Goal: Transaction & Acquisition: Purchase product/service

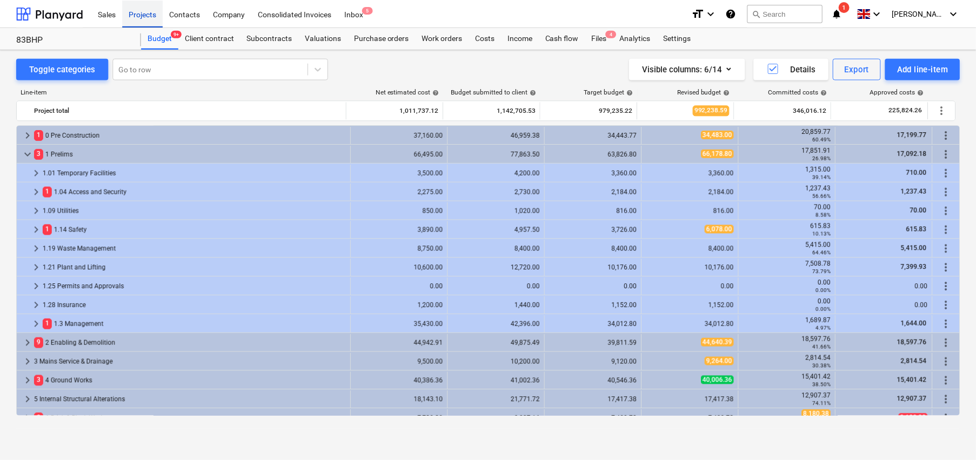
scroll to position [343, 0]
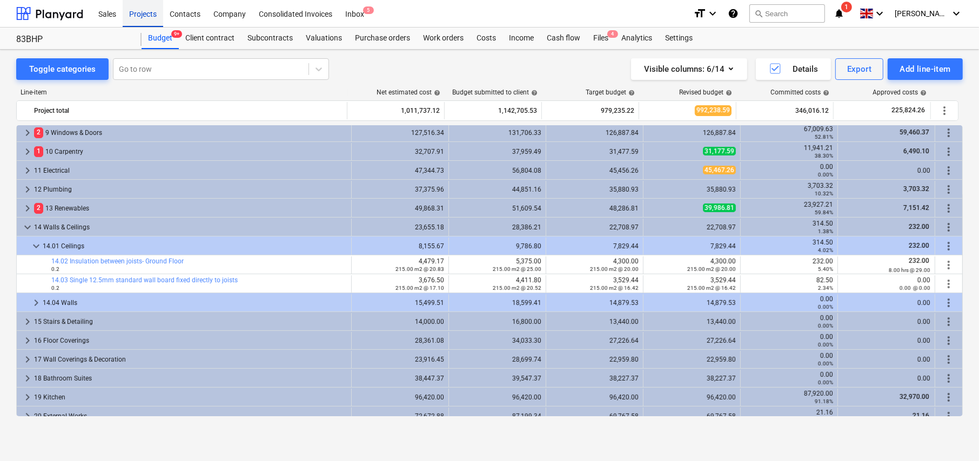
click at [145, 14] on div "Projects" at bounding box center [143, 13] width 41 height 28
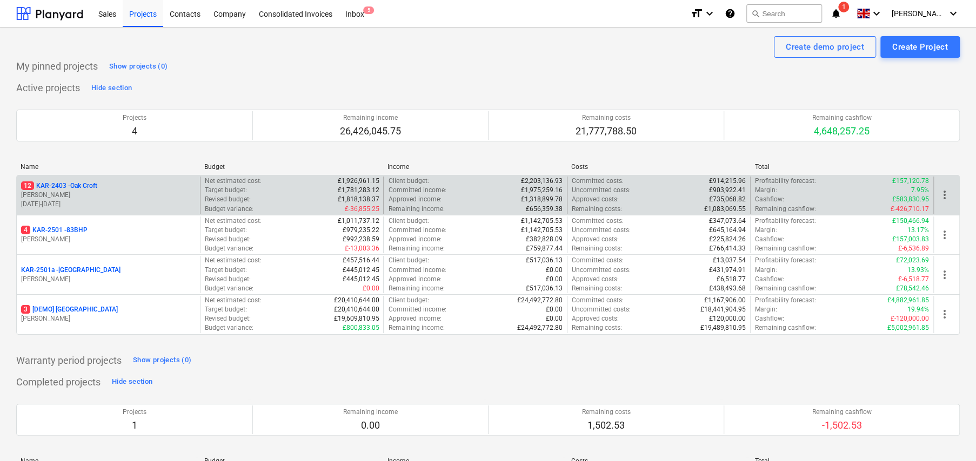
click at [83, 188] on p "12 KAR-2403 - Oak Croft" at bounding box center [59, 186] width 76 height 9
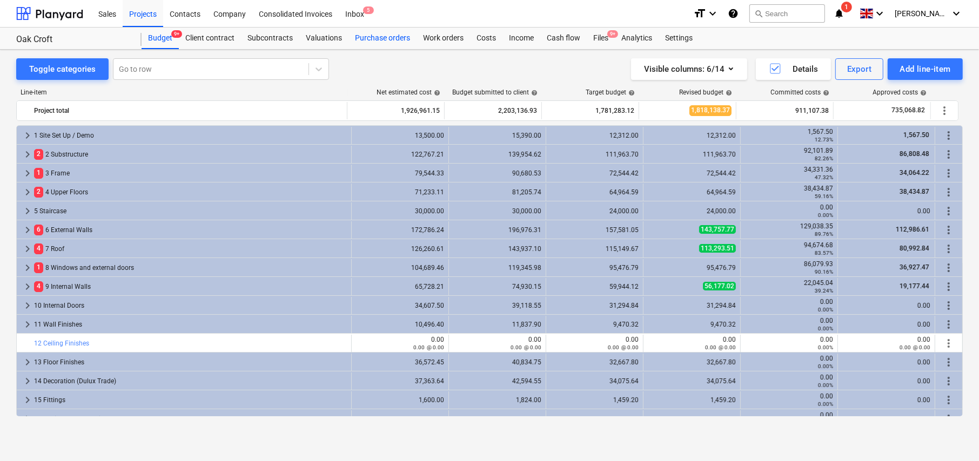
click at [389, 38] on div "Purchase orders" at bounding box center [382, 39] width 68 height 22
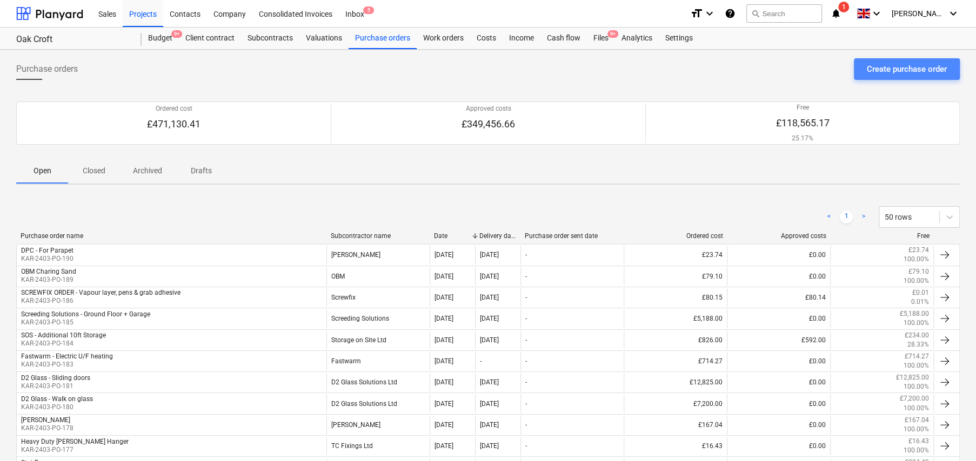
click at [913, 70] on div "Create purchase order" at bounding box center [907, 69] width 80 height 14
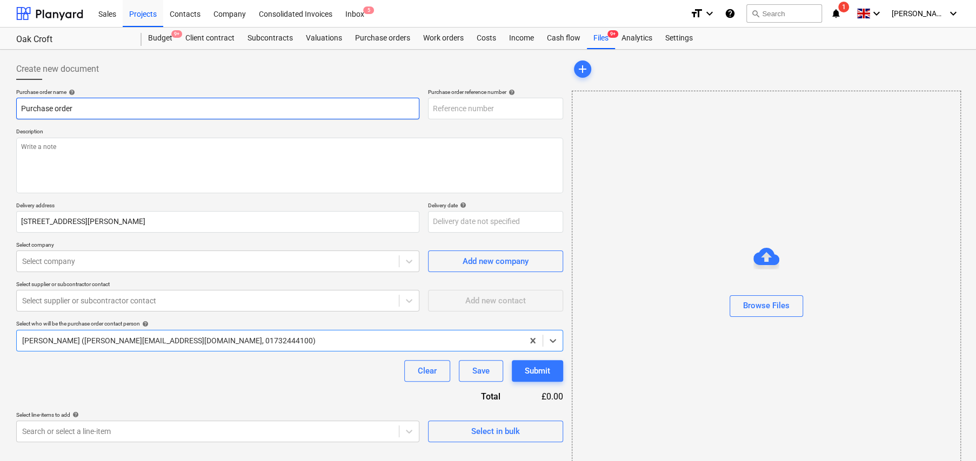
type textarea "x"
type input "KAR-2403-PO-191"
click at [110, 105] on input "Purchase order" at bounding box center [217, 109] width 403 height 22
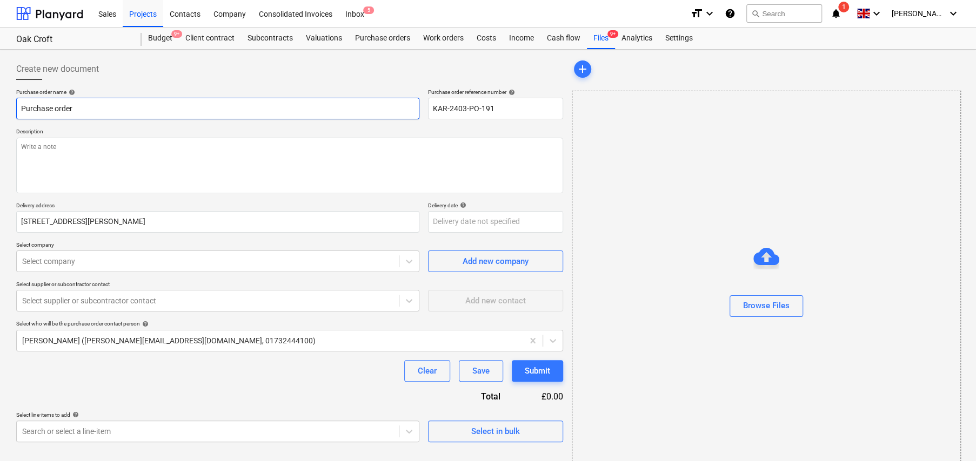
type textarea "x"
type input "S"
type textarea "x"
type input "SC"
type textarea "x"
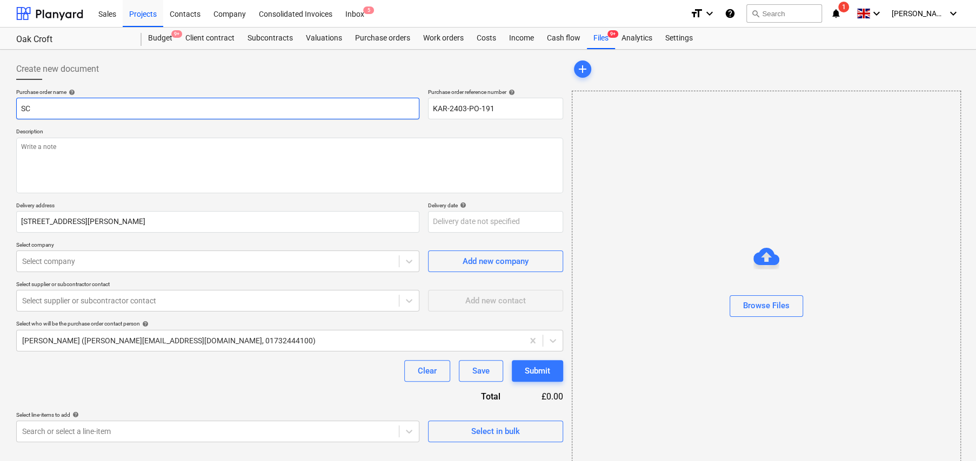
type input "SCR"
type textarea "x"
type input "SCRE"
type textarea "x"
type input "SCREW"
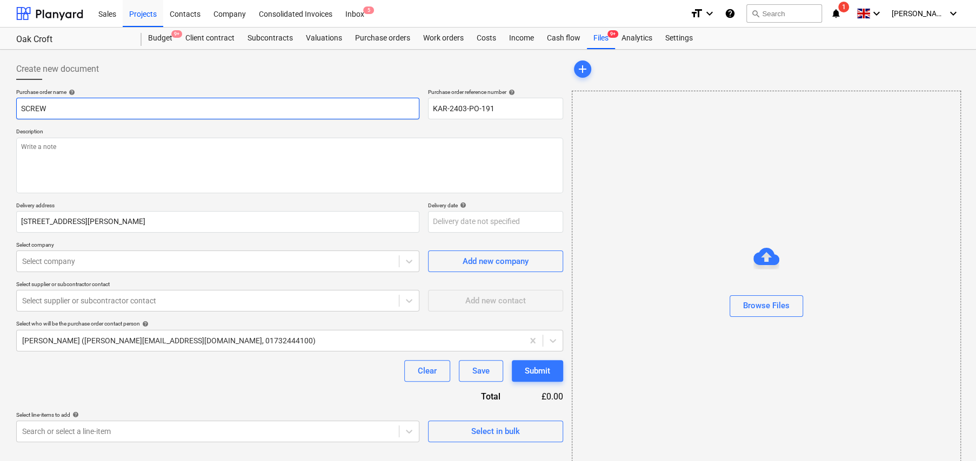
type textarea "x"
type input "SCREWF"
type textarea "x"
type input "SCREWFI"
type textarea "x"
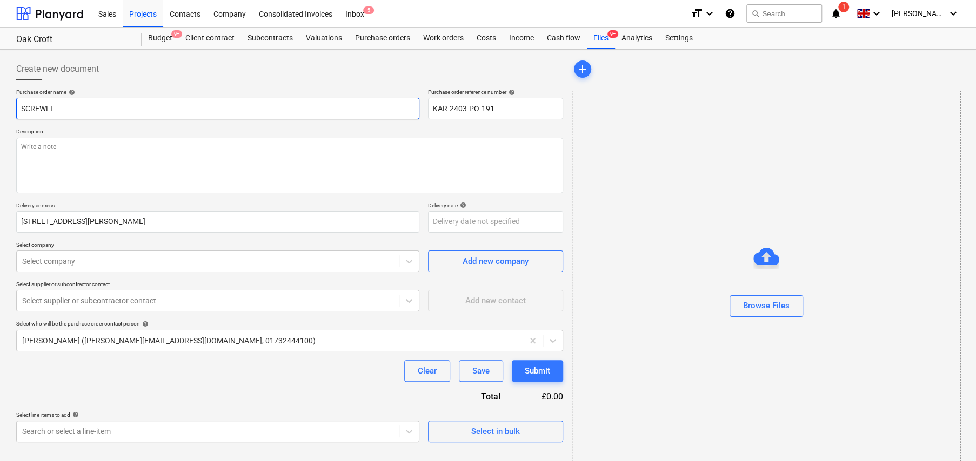
type input "SCREWFIX"
type textarea "x"
type input "SCREWFIX"
type textarea "x"
type input "SCREWFIX -"
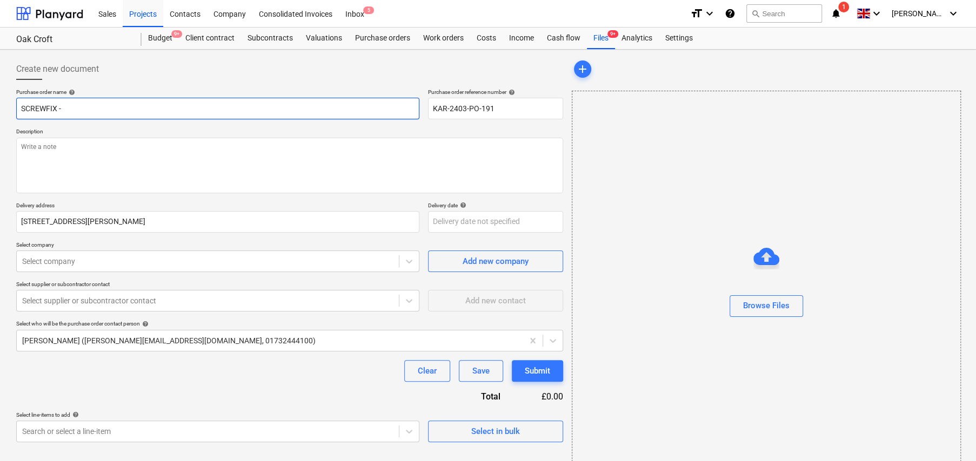
type textarea "x"
type input "SCREWFIX -"
type textarea "x"
type input "SCREWFIX - R"
type textarea "x"
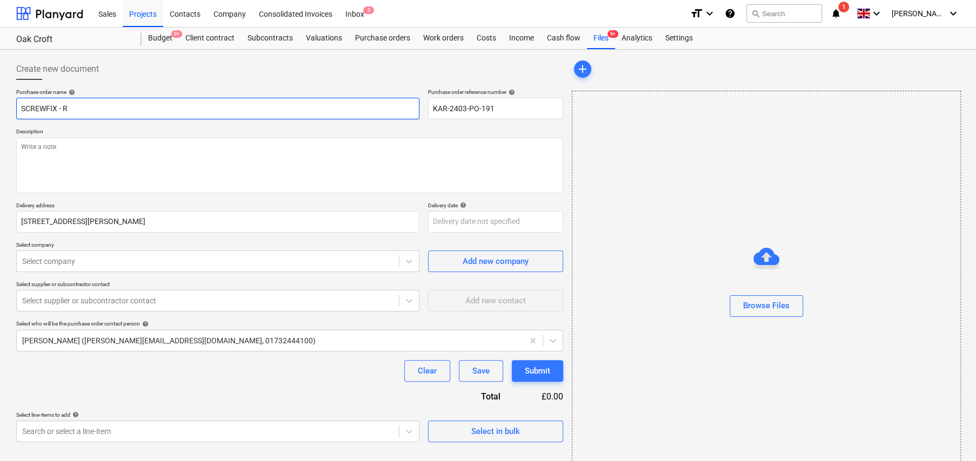
type input "SCREWFIX - Ro"
type textarea "x"
type input "SCREWFIX - Rol"
type textarea "x"
type input "SCREWFIX - Roll"
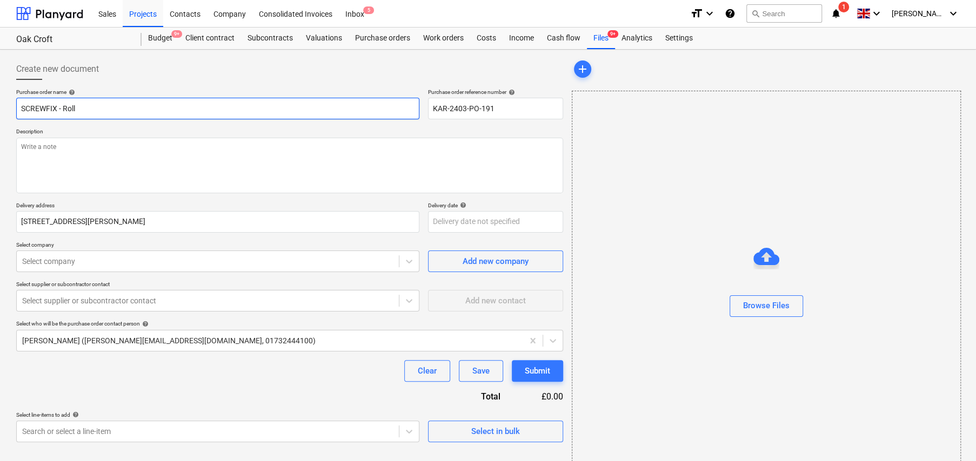
type textarea "x"
type input "SCREWFIX - Rolle"
type textarea "x"
type input "SCREWFIX - Roller"
type textarea "x"
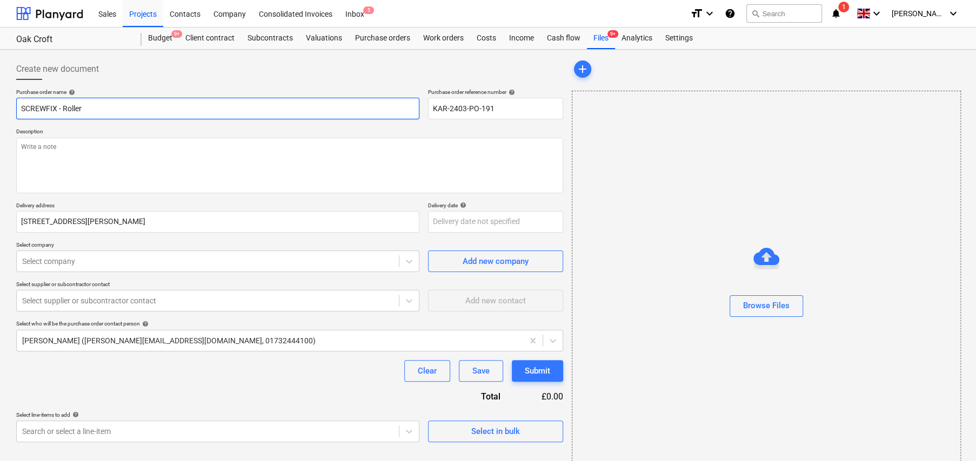
type input "SCREWFIX - Roller"
type textarea "x"
type input "SCREWFIX - Roller &"
type textarea "x"
type input "SCREWFIX - Roller &"
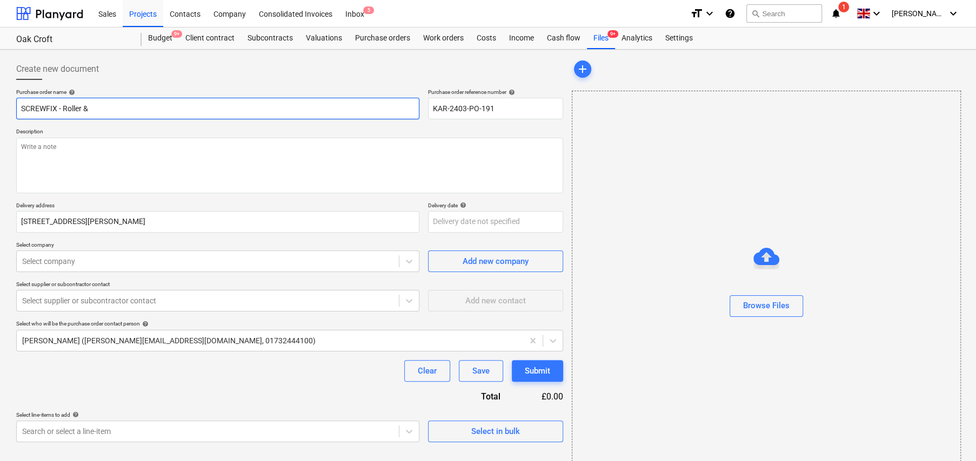
type textarea "x"
type input "SCREWFIX - Roller & B"
type textarea "x"
type input "SCREWFIX - Roller & Br"
type textarea "x"
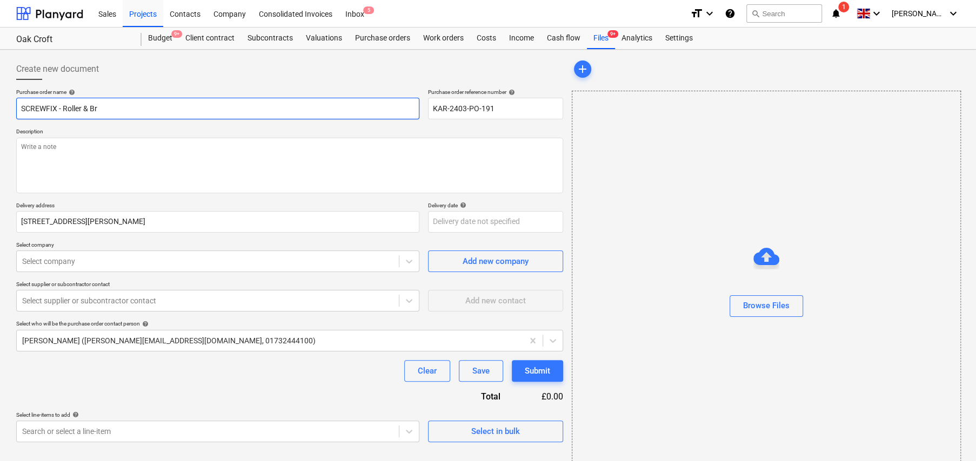
type input "SCREWFIX - Roller & Bru"
type textarea "x"
type input "SCREWFIX - Roller & Brus"
type textarea "x"
type input "SCREWFIX - Roller & Brush"
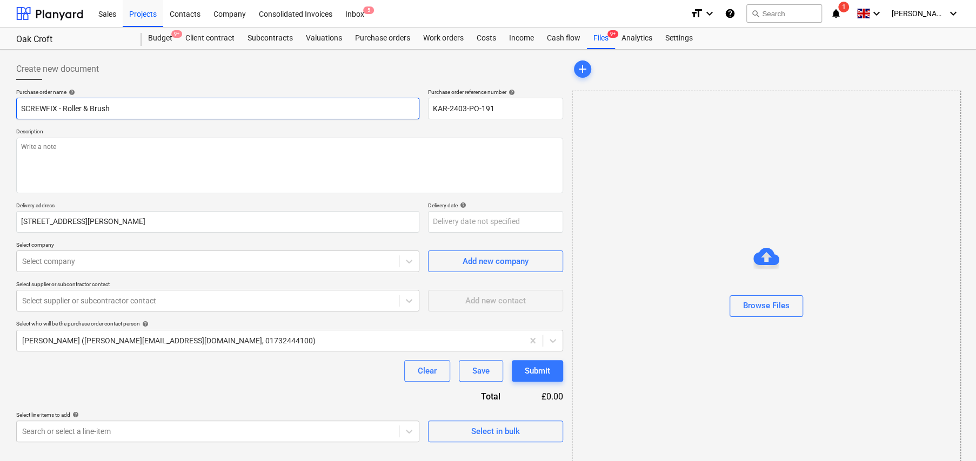
type textarea "x"
type input "SCREWFIX - Roller & Brushe"
type textarea "x"
type input "SCREWFIX - Roller & Brushes"
type textarea "x"
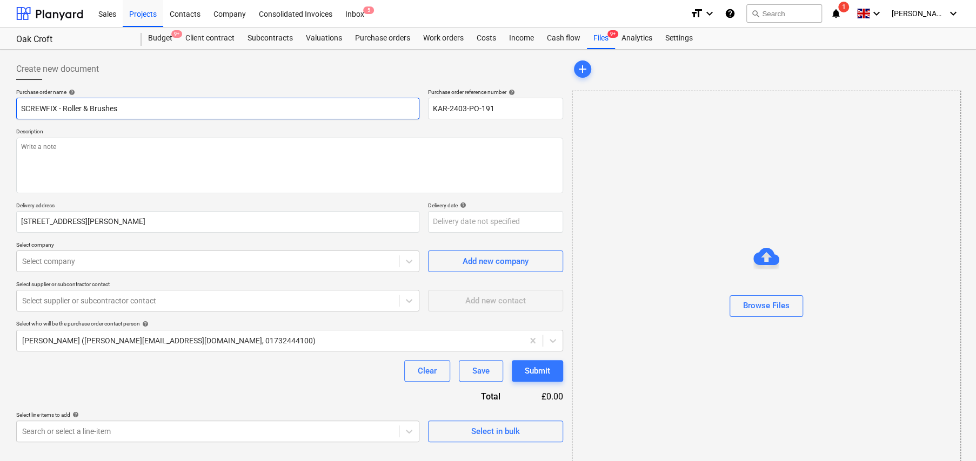
type input "SCREWFIX - Roller & Brushes"
type textarea "x"
type input "SCREWFIX - Roller & Brushes f"
type textarea "x"
type input "SCREWFIX - Roller & Brushes fo"
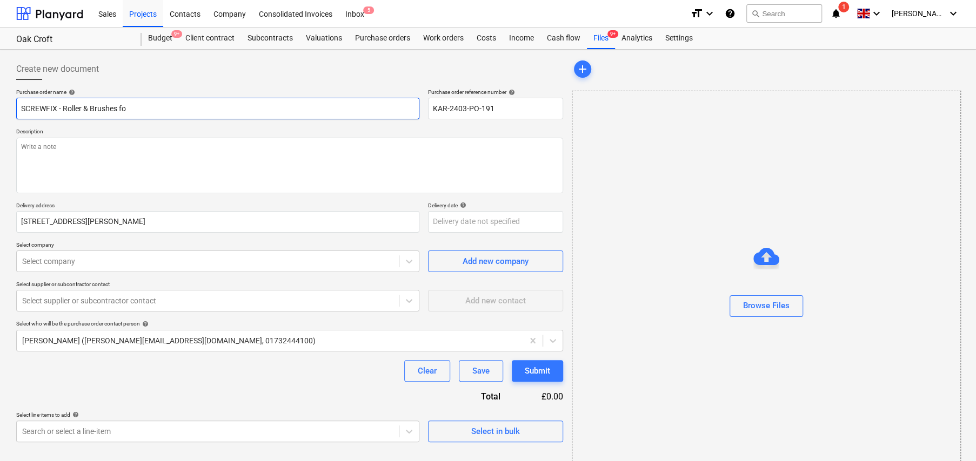
type textarea "x"
type input "SCREWFIX - Roller & Brushes for"
type textarea "x"
type input "SCREWFIX - Roller & Brushes for"
type textarea "x"
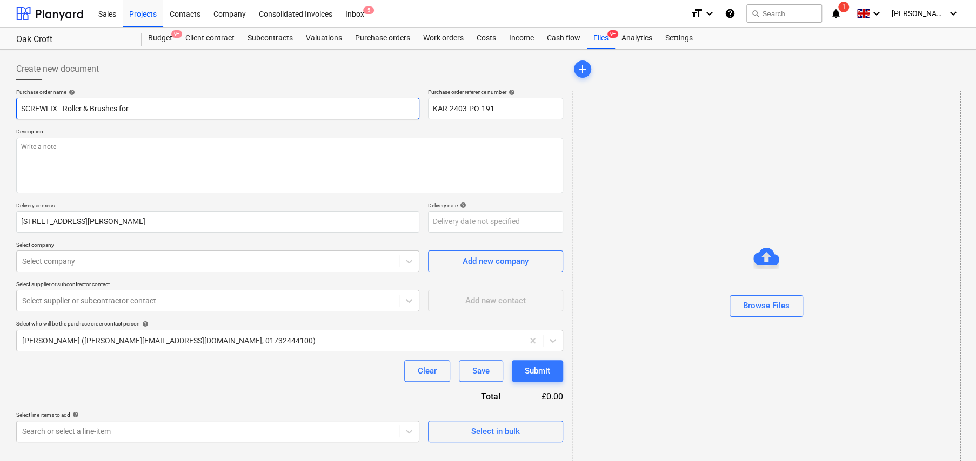
type input "SCREWFIX - Roller & Brushes for s"
type textarea "x"
type input "SCREWFIX - Roller & Brushes for st"
type textarea "x"
type input "SCREWFIX - Roller & Brushes for sto"
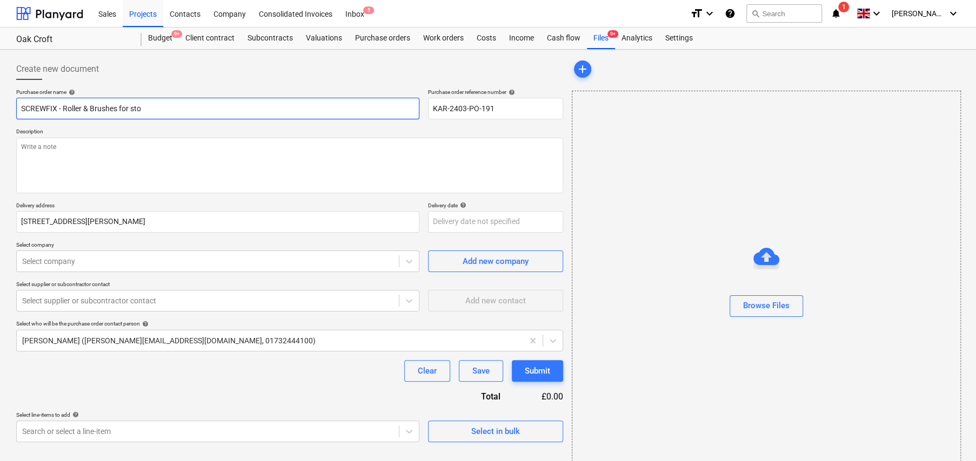
type textarea "x"
type input "SCREWFIX - Roller & Brushes for ston"
type textarea "x"
type input "SCREWFIX - Roller & Brushes for stone"
type textarea "x"
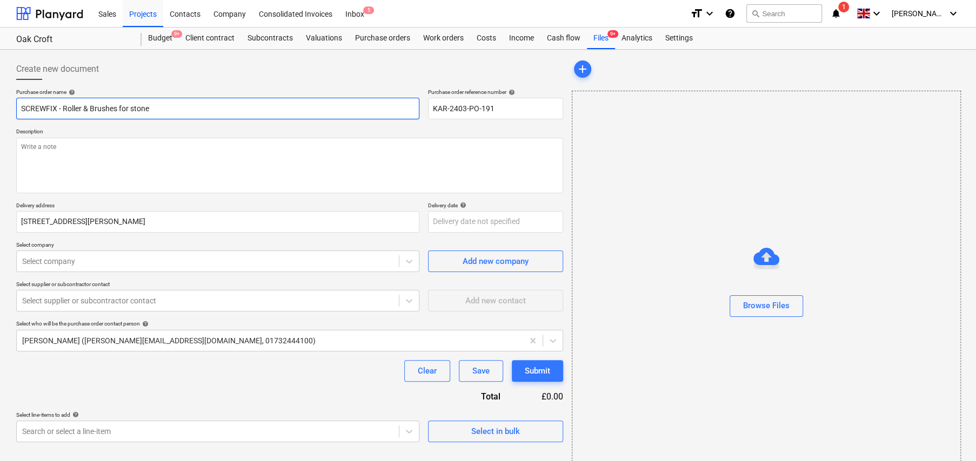
type input "SCREWFIX - Roller & Brushes for stonew"
type textarea "x"
type input "SCREWFIX - Roller & Brushes for stonewo"
type textarea "x"
type input "SCREWFIX - Roller & Brushes for stonewor"
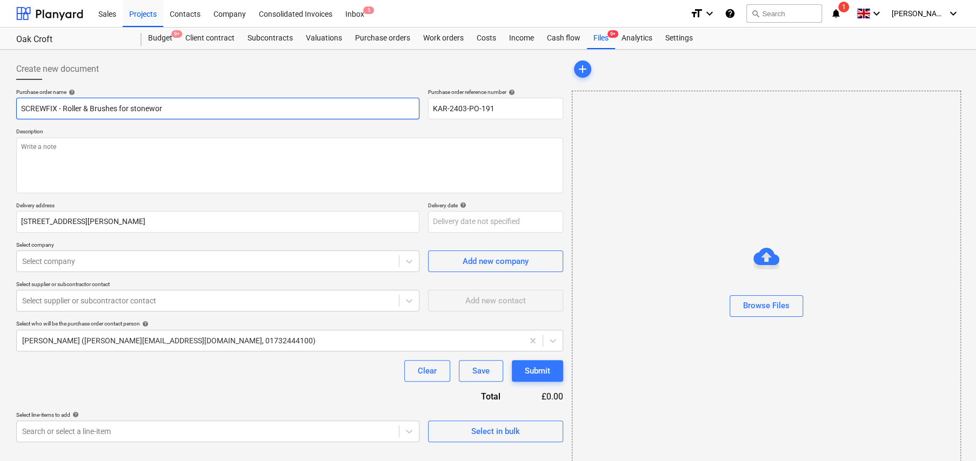
type textarea "x"
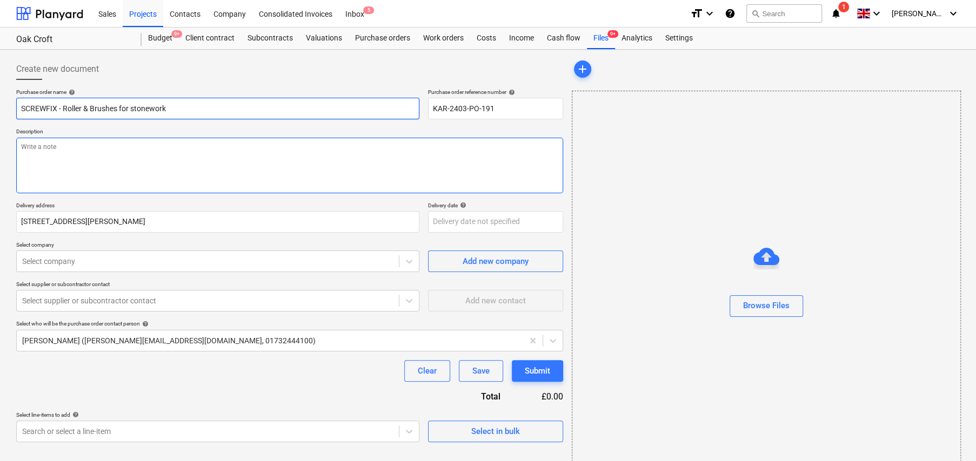
type input "SCREWFIX - Roller & Brushes for stonework"
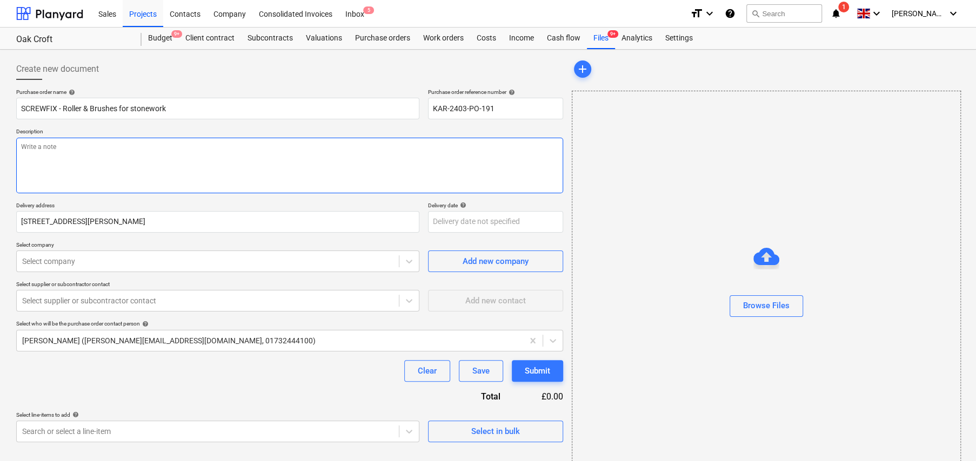
click at [134, 156] on textarea at bounding box center [289, 166] width 547 height 56
type textarea "x"
type textarea "W"
type textarea "x"
type textarea "We"
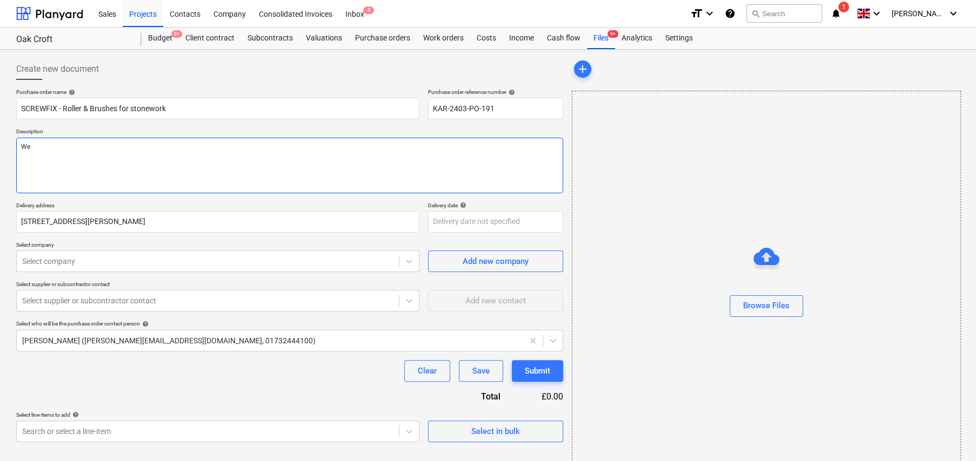
type textarea "x"
type textarea "Web"
type textarea "x"
type textarea "Web"
type textarea "x"
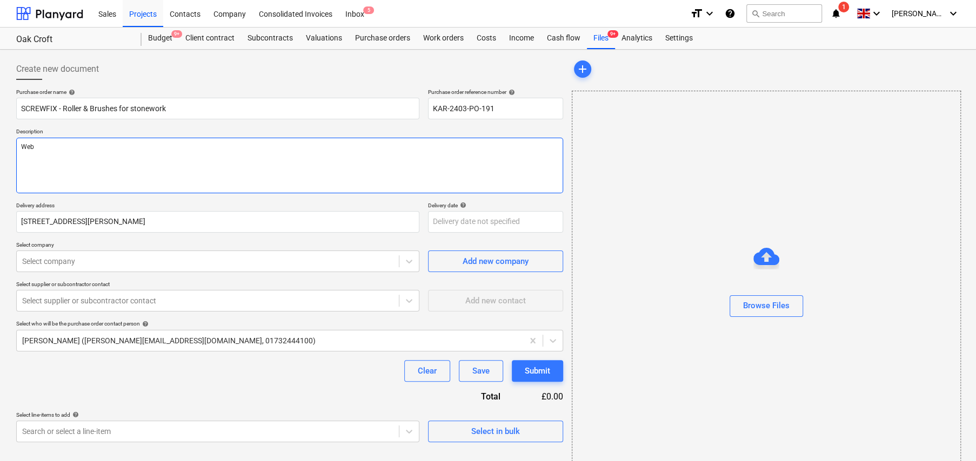
type textarea "Web O"
type textarea "x"
type textarea "Web Or"
type textarea "x"
type textarea "Web Ord"
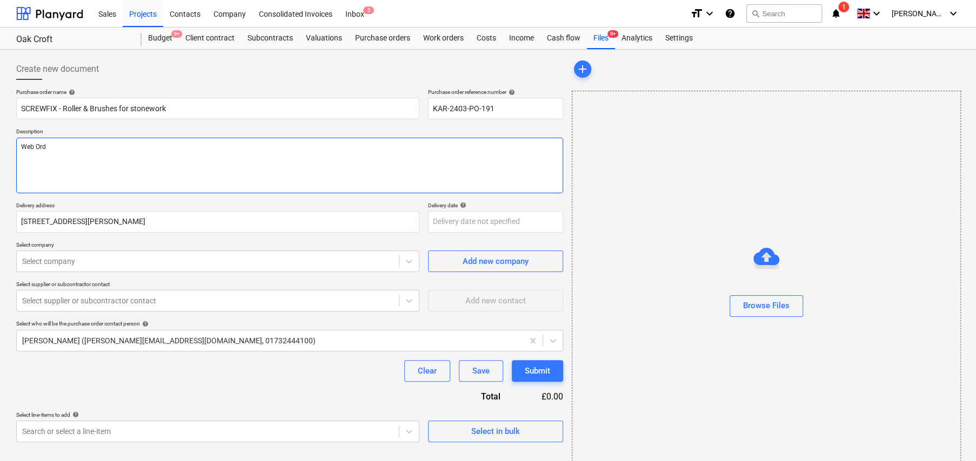
type textarea "x"
type textarea "Web Orde"
type textarea "x"
type textarea "Web Order"
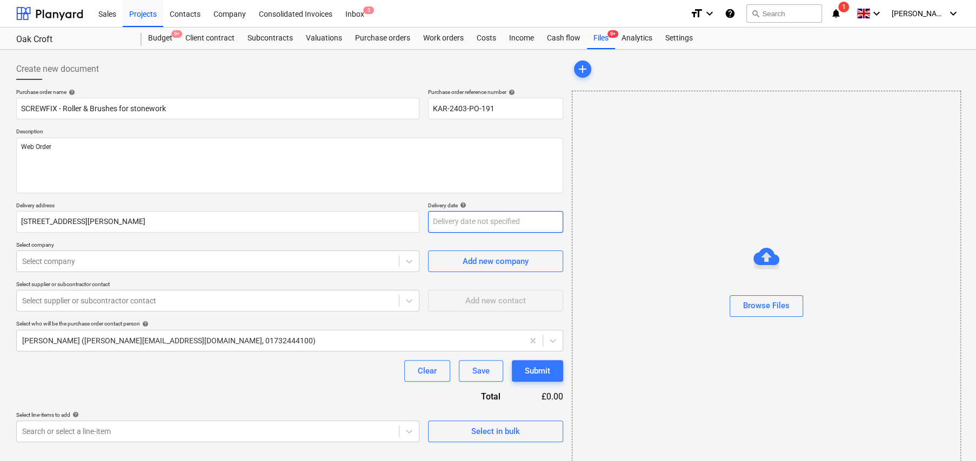
click at [481, 225] on body "Sales Projects Contacts Company Consolidated Invoices Inbox 5 format_size keybo…" at bounding box center [488, 230] width 976 height 461
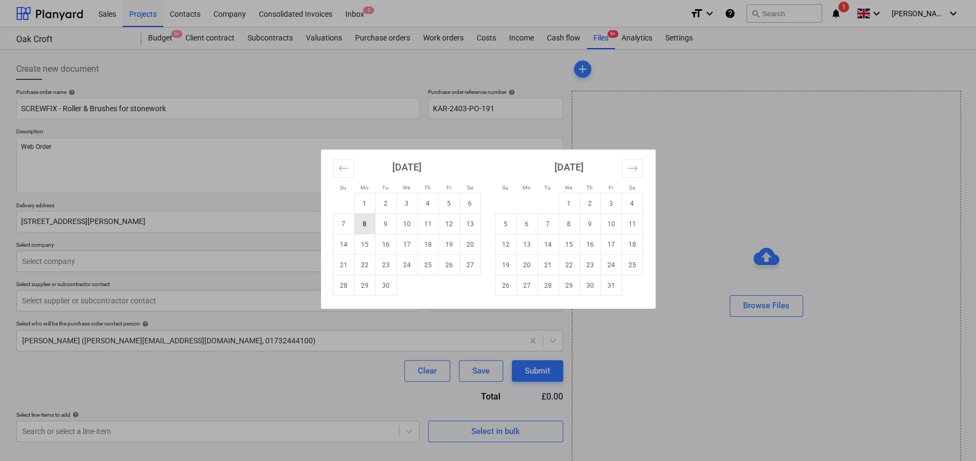
click at [360, 224] on td "8" at bounding box center [364, 224] width 21 height 21
type textarea "x"
type input "08 Sep 2025"
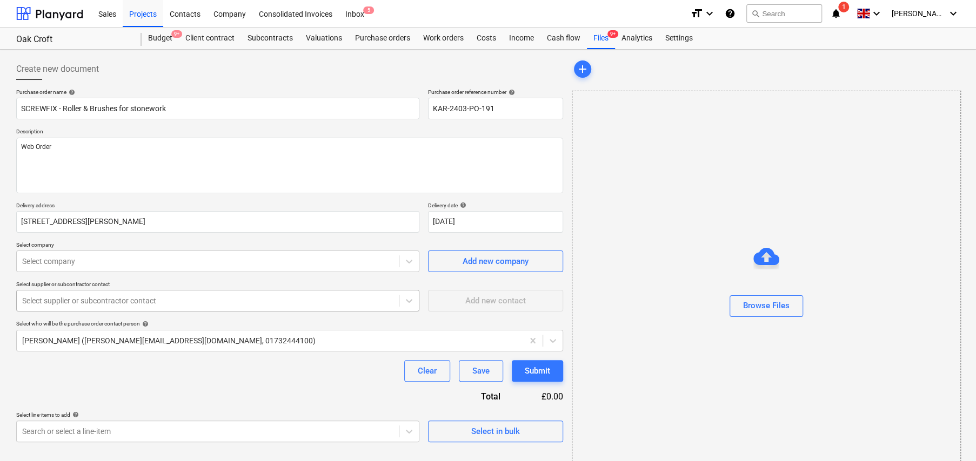
click at [160, 303] on div at bounding box center [207, 301] width 371 height 11
type textarea "x"
click at [141, 256] on div at bounding box center [207, 261] width 371 height 11
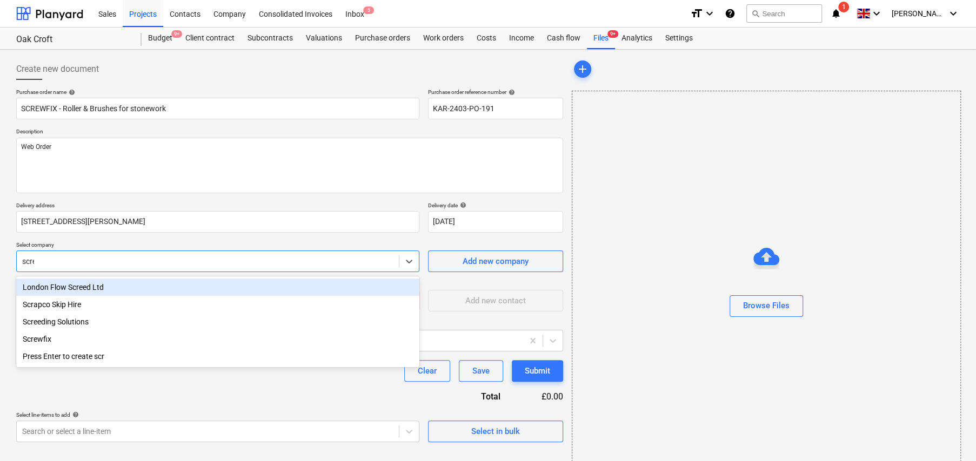
type input "screw"
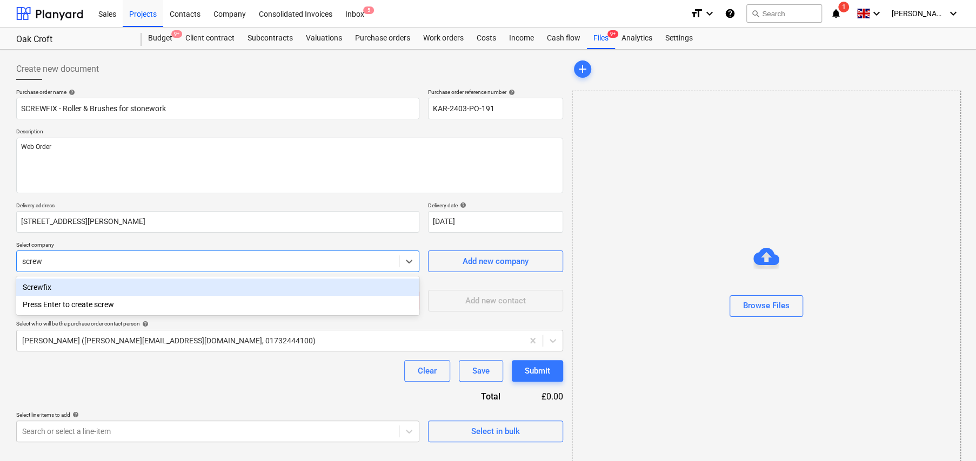
click at [39, 291] on div "Screwfix" at bounding box center [217, 287] width 403 height 17
type textarea "x"
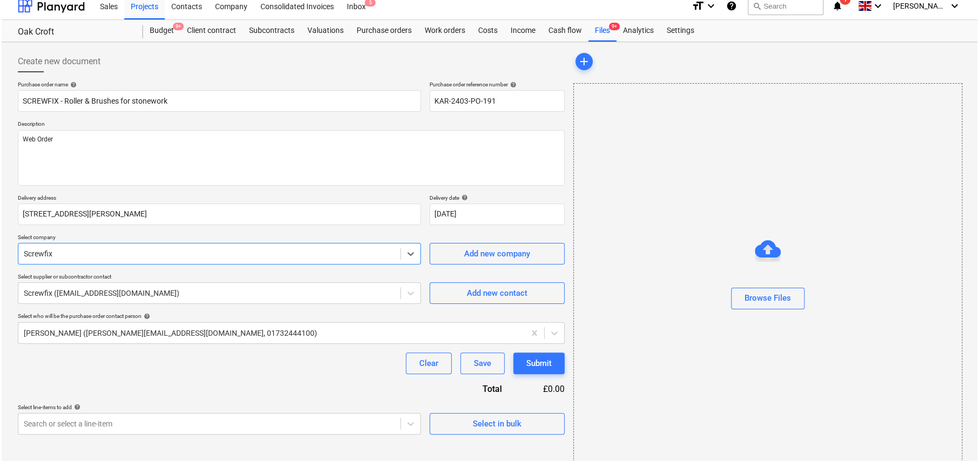
scroll to position [25, 0]
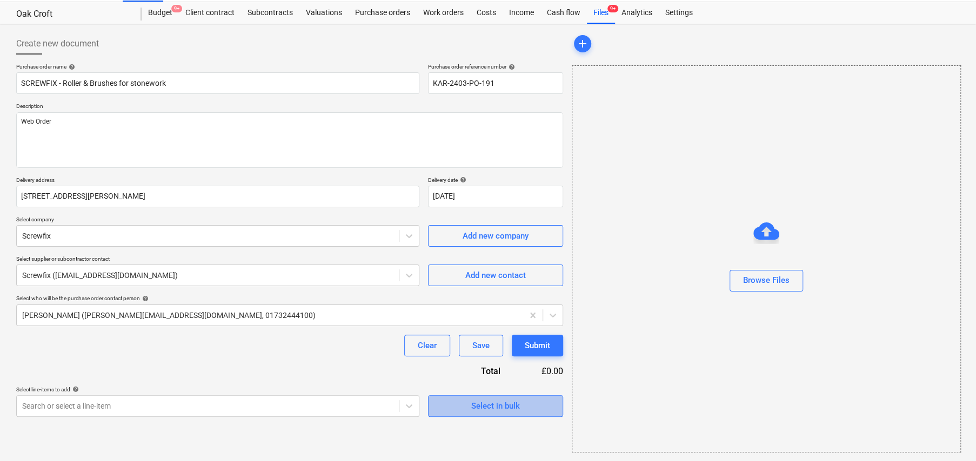
click at [500, 404] on div "Select in bulk" at bounding box center [495, 406] width 49 height 14
type textarea "x"
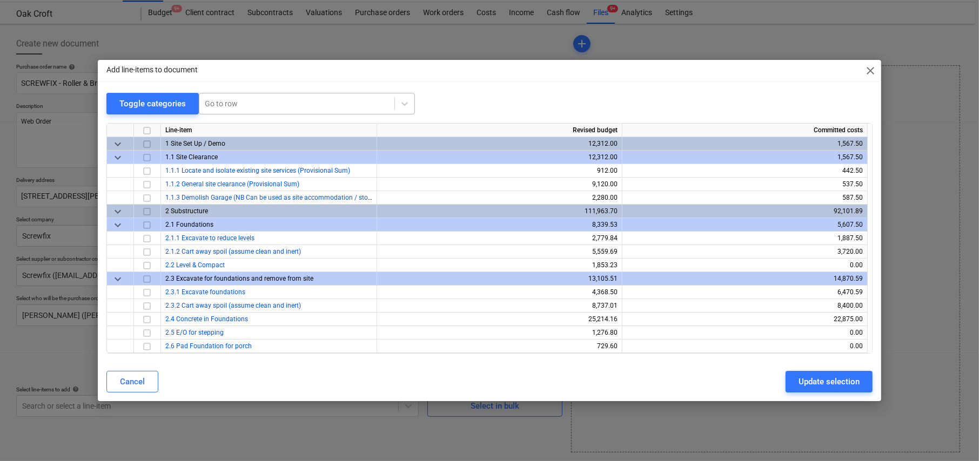
click at [245, 98] on div at bounding box center [297, 103] width 184 height 11
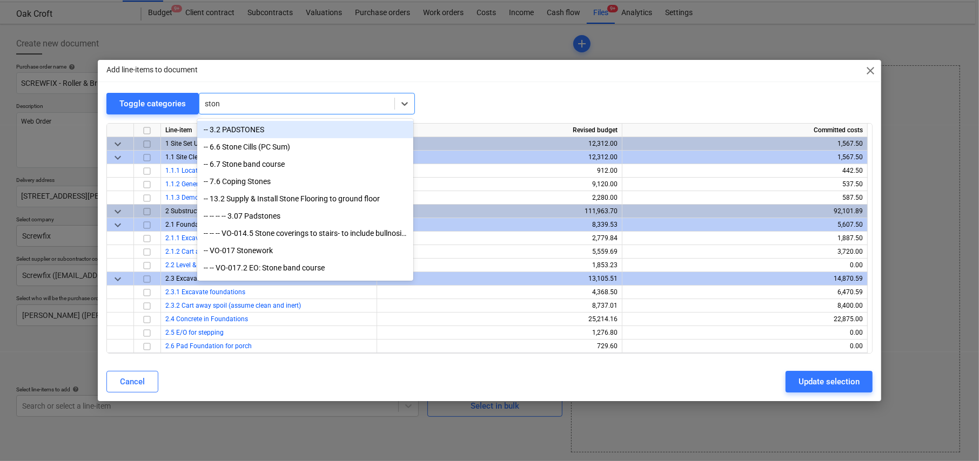
type input "stone"
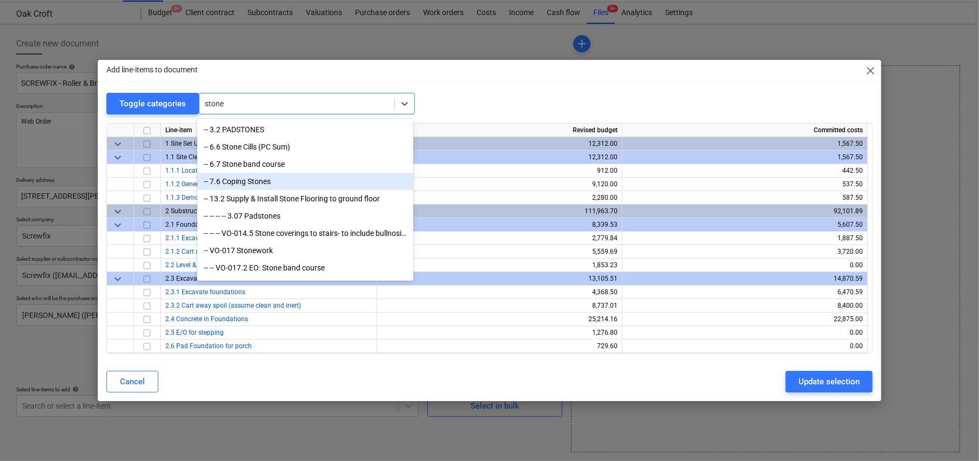
click at [240, 185] on div "-- 7.6 Coping Stones" at bounding box center [305, 181] width 216 height 17
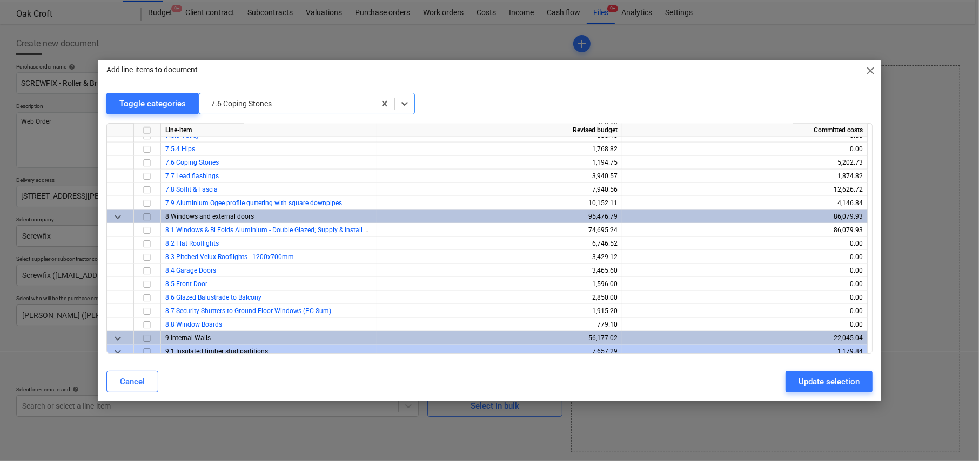
scroll to position [1283, 0]
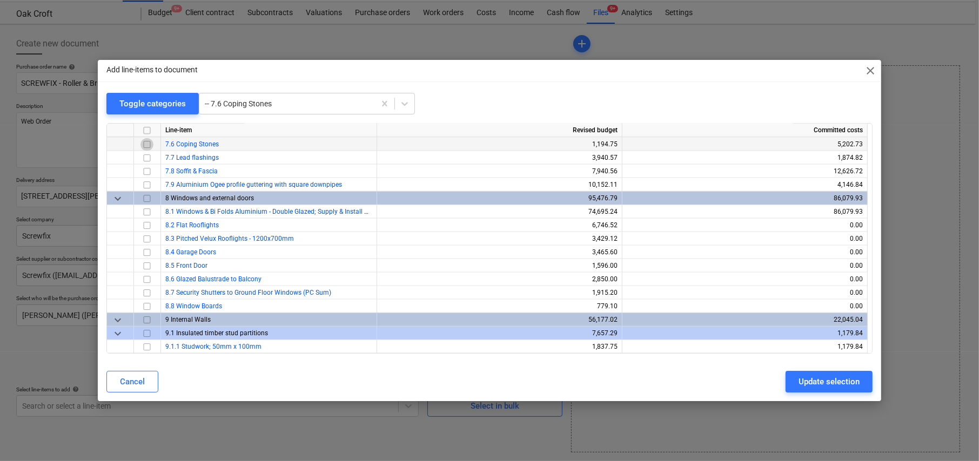
click at [144, 145] on input "checkbox" at bounding box center [146, 144] width 13 height 13
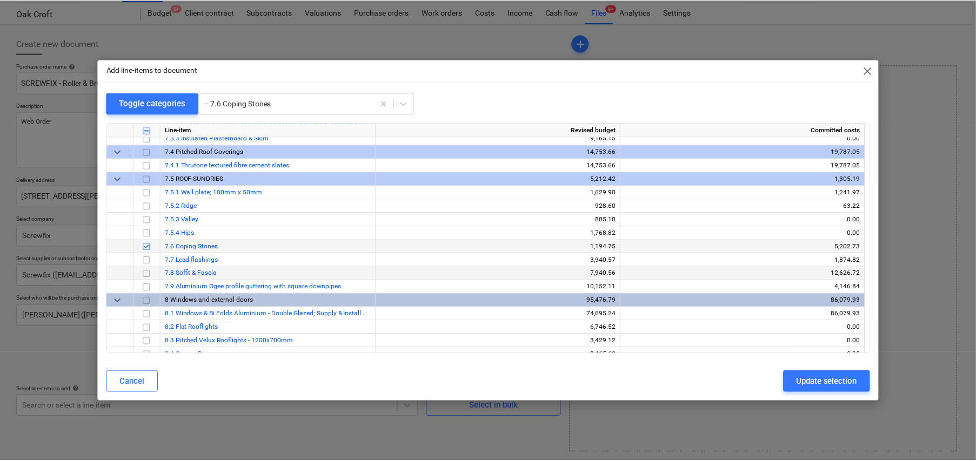
scroll to position [1175, 0]
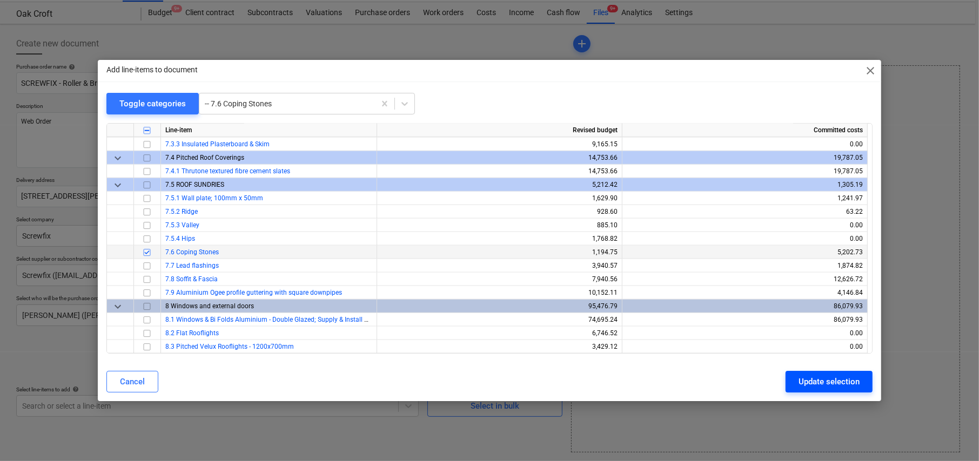
click at [830, 378] on div "Update selection" at bounding box center [829, 382] width 61 height 14
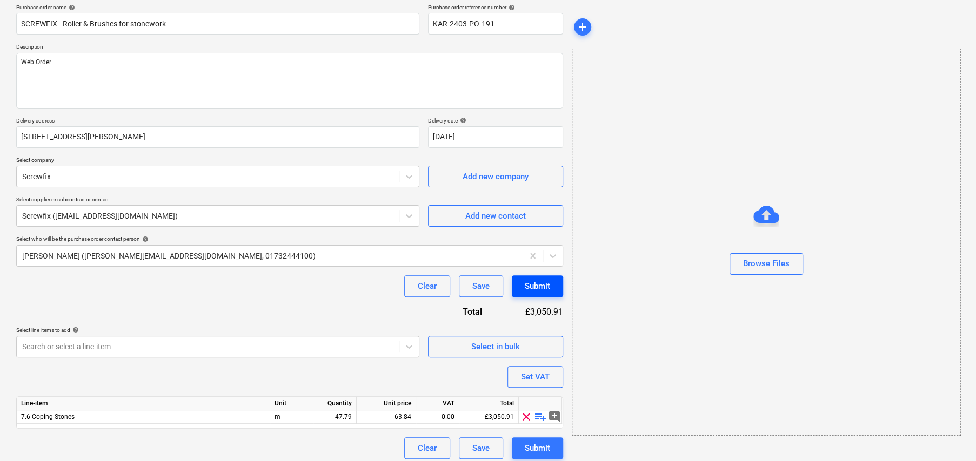
scroll to position [91, 0]
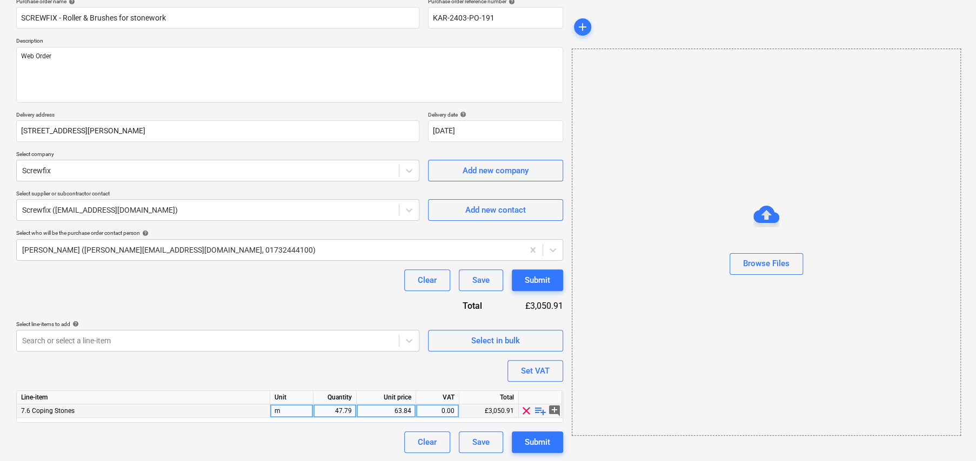
click at [538, 410] on span "playlist_add" at bounding box center [540, 411] width 13 height 13
type textarea "x"
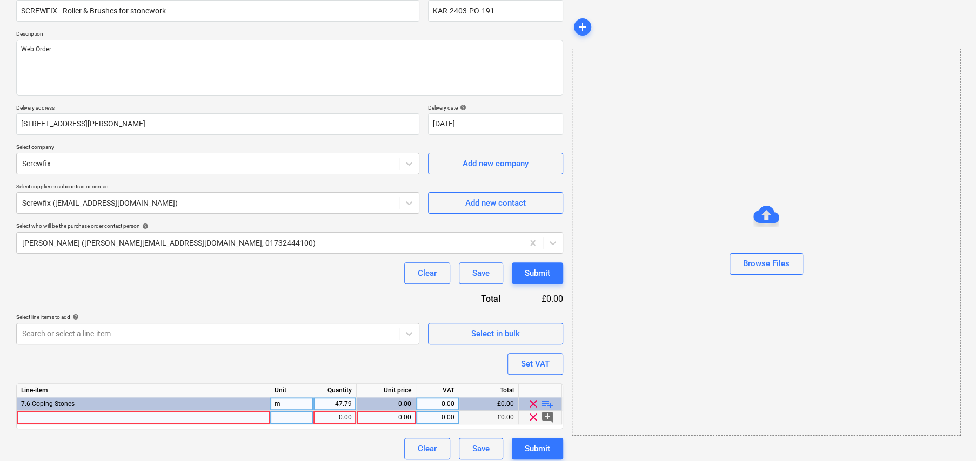
scroll to position [104, 0]
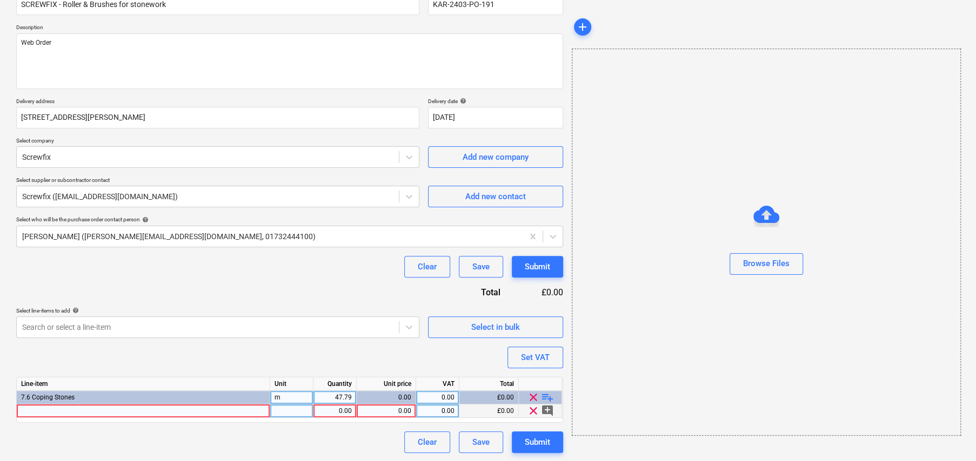
click at [111, 410] on div at bounding box center [143, 412] width 253 height 14
type input "Rollers&Brushes"
type textarea "x"
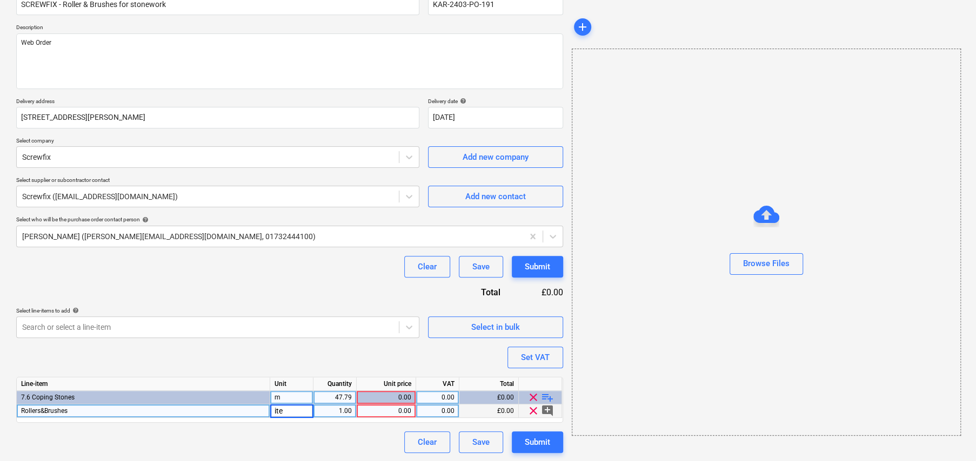
type input "item"
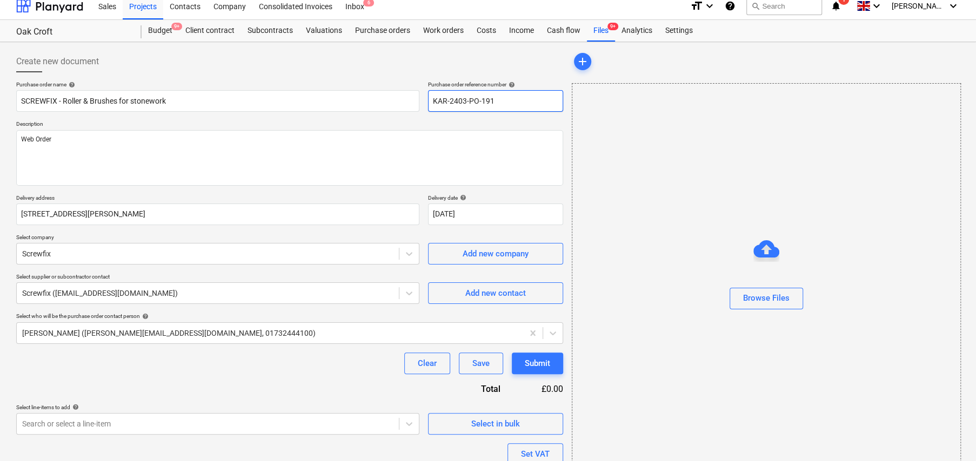
scroll to position [0, 0]
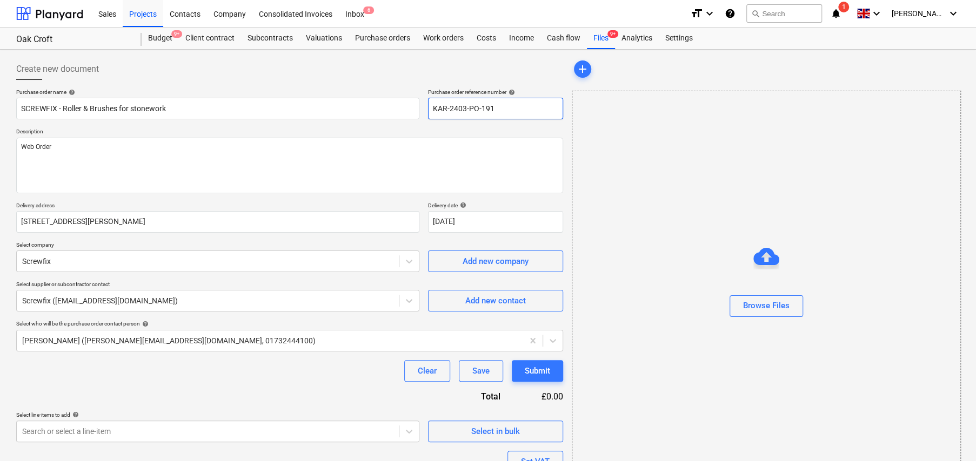
drag, startPoint x: 500, startPoint y: 6, endPoint x: 406, endPoint y: 14, distance: 93.8
click at [406, 8] on div "Sales Projects Contacts Company Consolidated Invoices Inbox 6 format_size keybo…" at bounding box center [488, 283] width 976 height 566
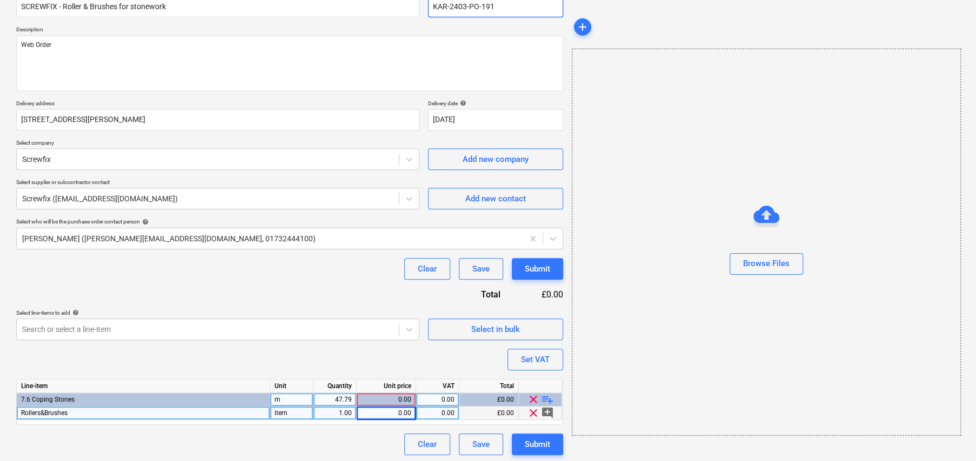
scroll to position [104, 0]
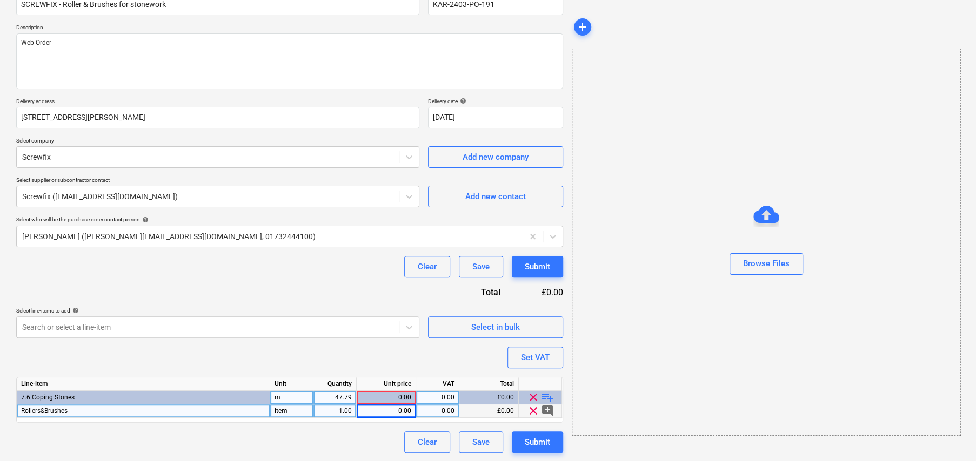
type textarea "x"
click at [405, 412] on div "0.00" at bounding box center [386, 412] width 50 height 14
type input "13.47"
type textarea "x"
type input "20"
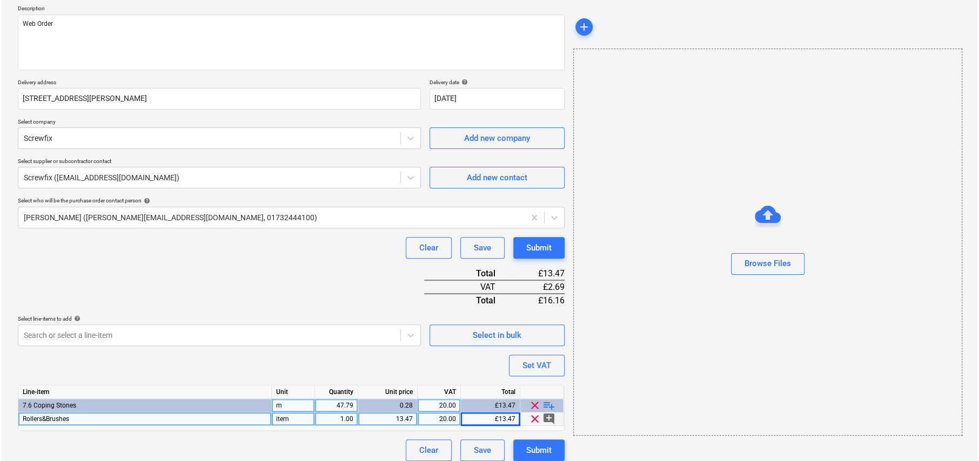
scroll to position [131, 0]
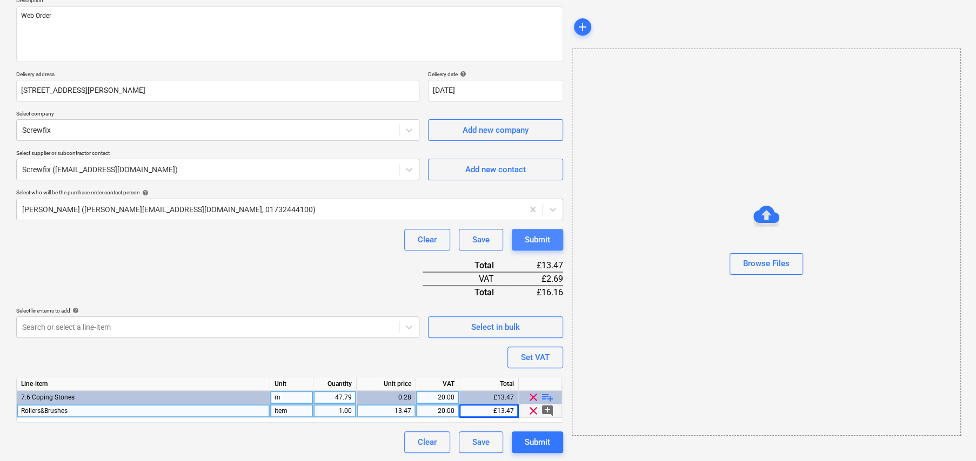
click at [546, 238] on div "Submit" at bounding box center [537, 240] width 25 height 14
type textarea "x"
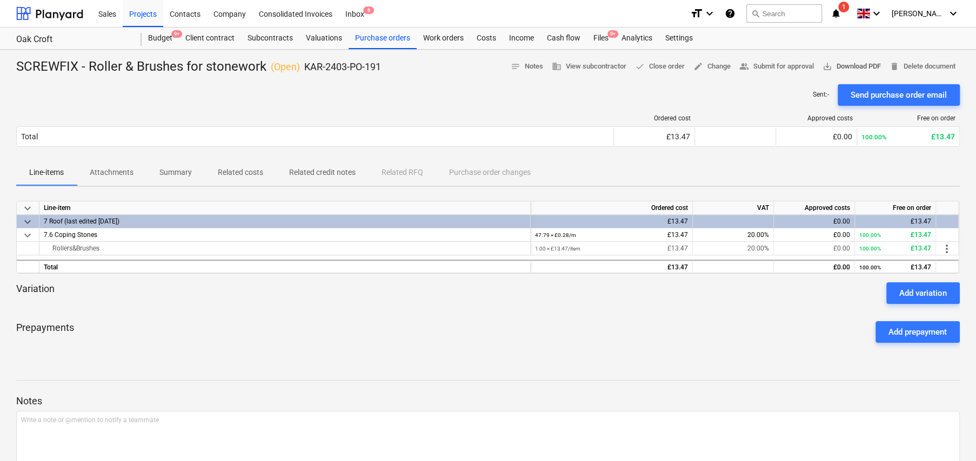
click at [849, 69] on span "save_alt Download PDF" at bounding box center [851, 67] width 58 height 12
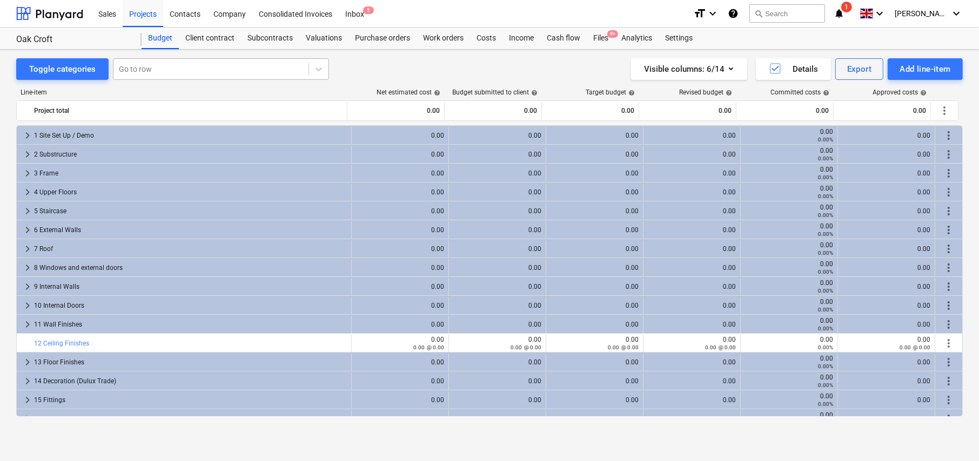
click at [163, 70] on div at bounding box center [211, 69] width 184 height 11
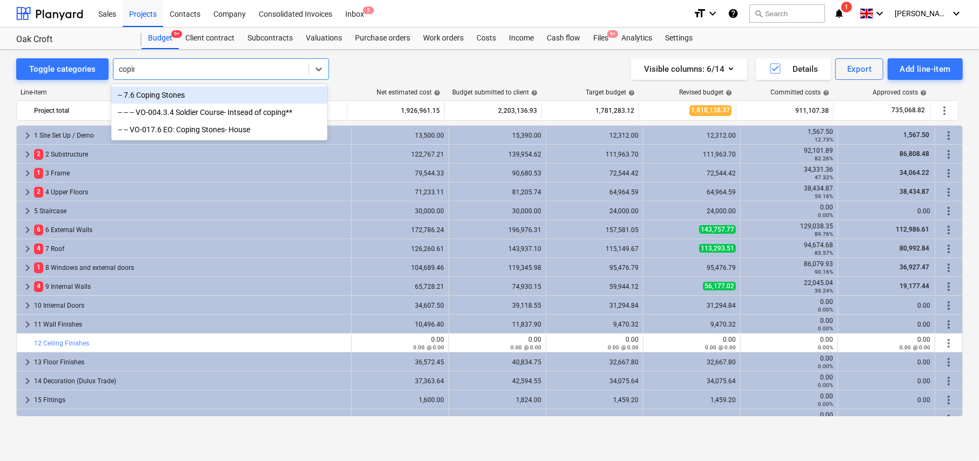
type input "coping"
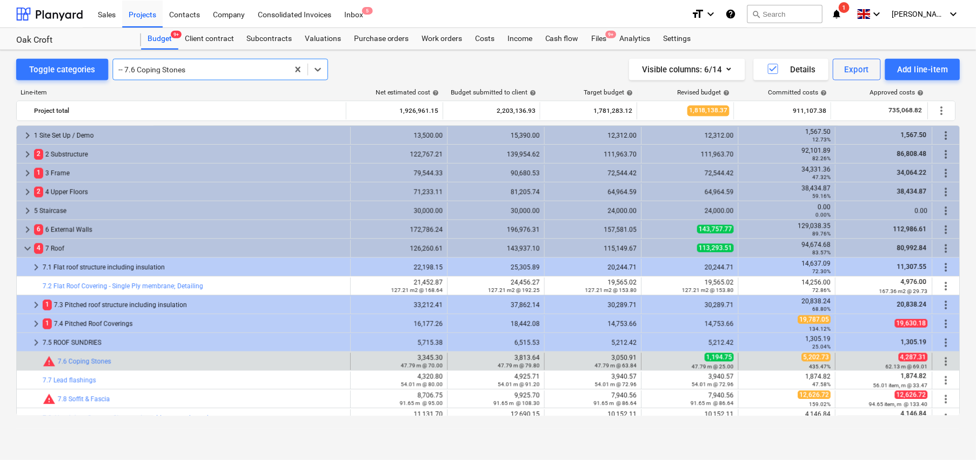
scroll to position [226, 0]
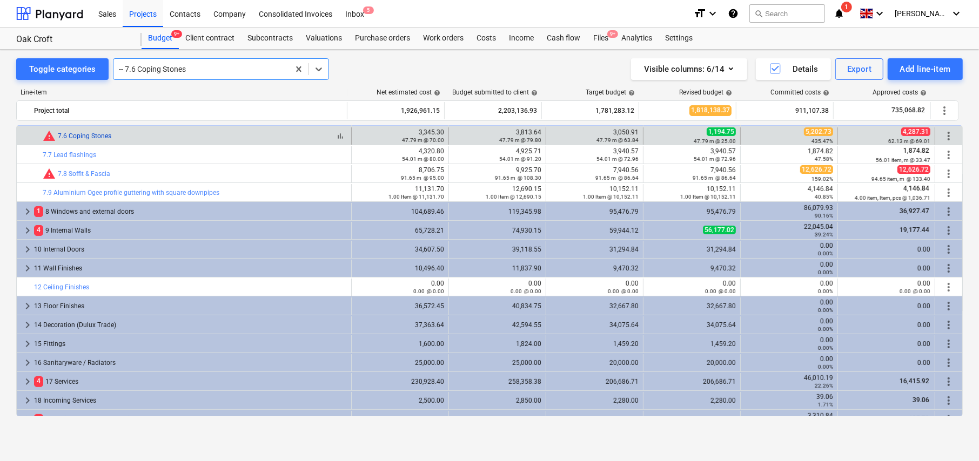
click at [86, 136] on link "7.6 Coping Stones" at bounding box center [84, 136] width 53 height 8
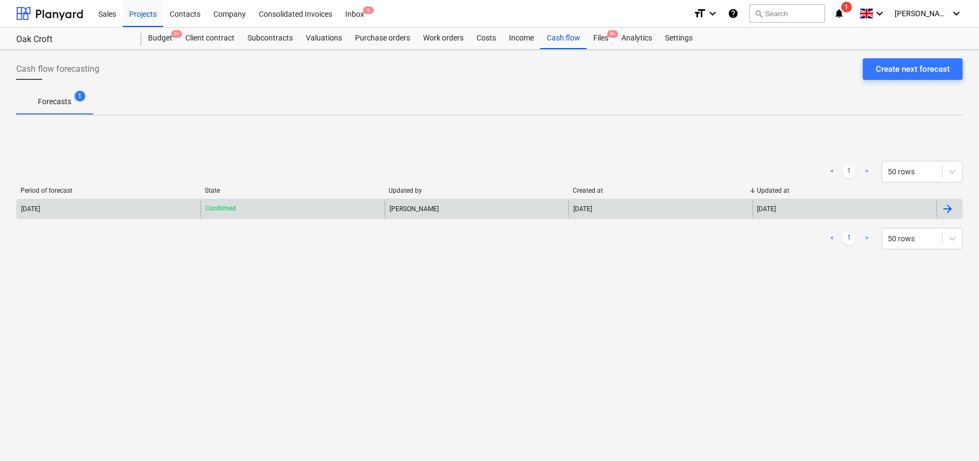
click at [106, 206] on div "2024 August" at bounding box center [109, 208] width 184 height 17
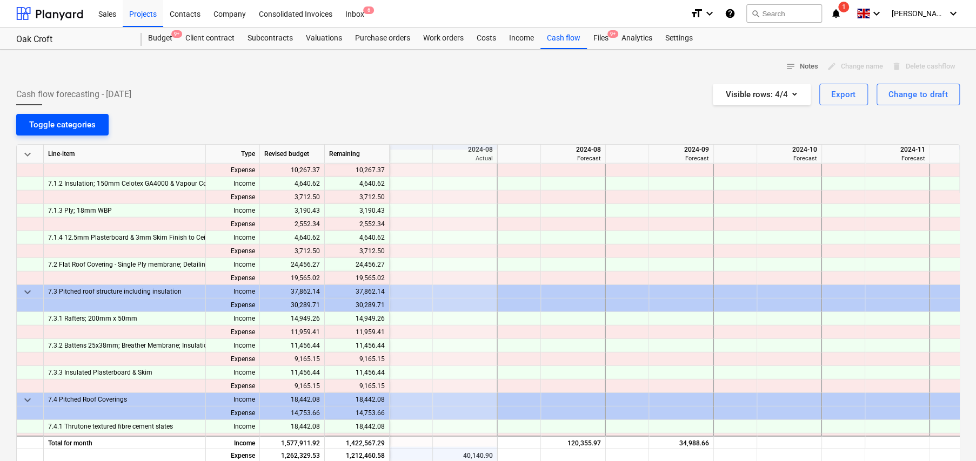
click at [55, 131] on div "Toggle categories" at bounding box center [62, 125] width 66 height 14
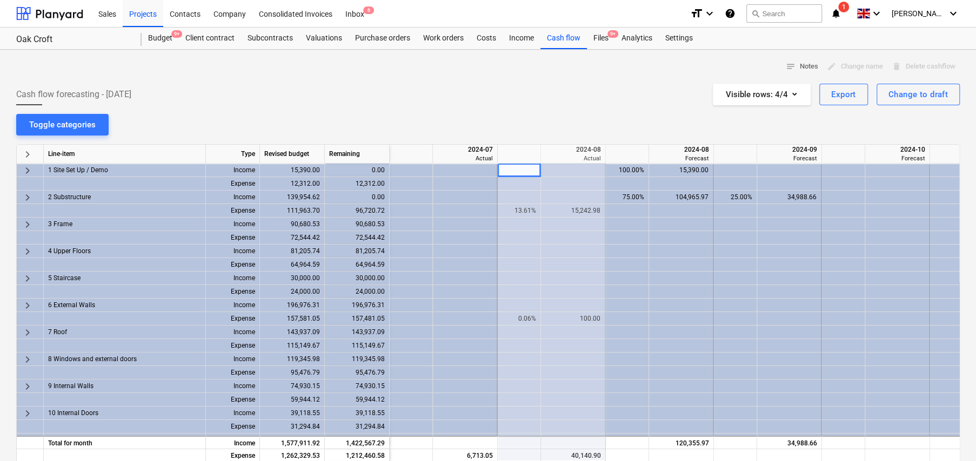
click at [26, 152] on span "keyboard_arrow_right" at bounding box center [27, 154] width 13 height 13
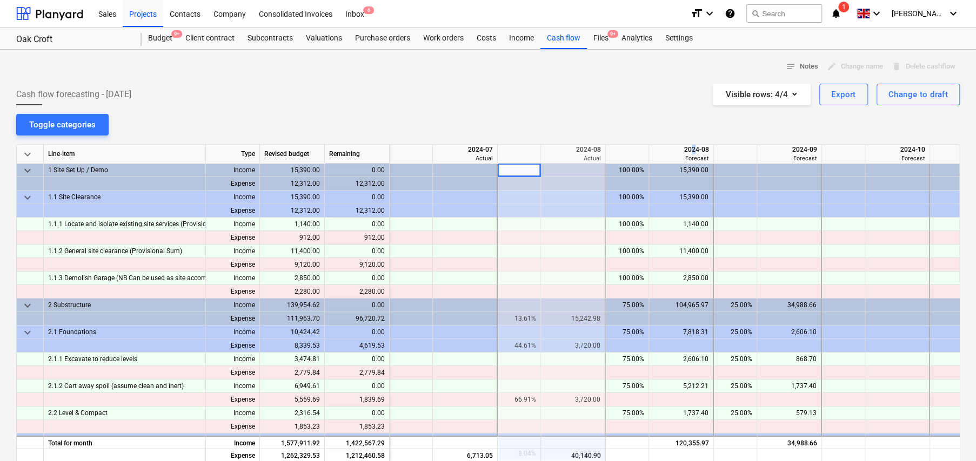
drag, startPoint x: 690, startPoint y: 150, endPoint x: 697, endPoint y: 150, distance: 6.5
click at [697, 150] on div "2024-08" at bounding box center [681, 150] width 56 height 10
click at [609, 109] on div "notes Notes edit Change name delete Delete cashflow Cash flow forecasting - 202…" at bounding box center [488, 346] width 976 height 592
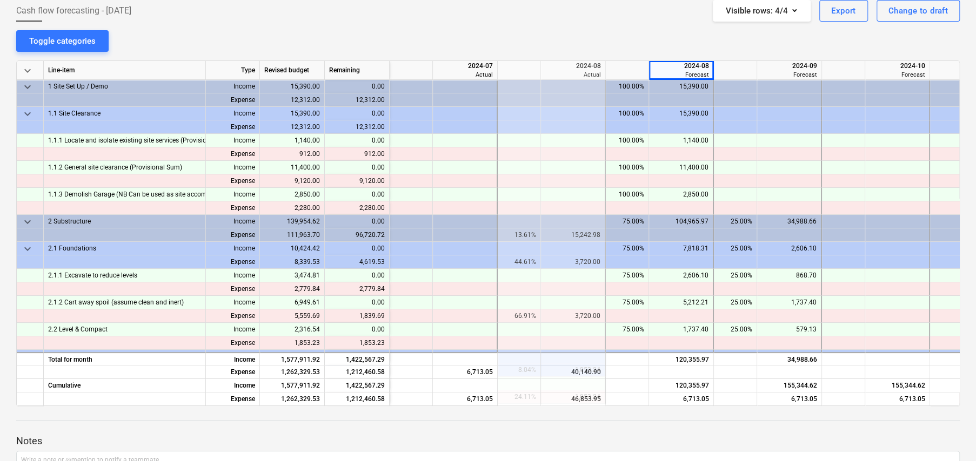
scroll to position [108, 0]
